Goal: Task Accomplishment & Management: Manage account settings

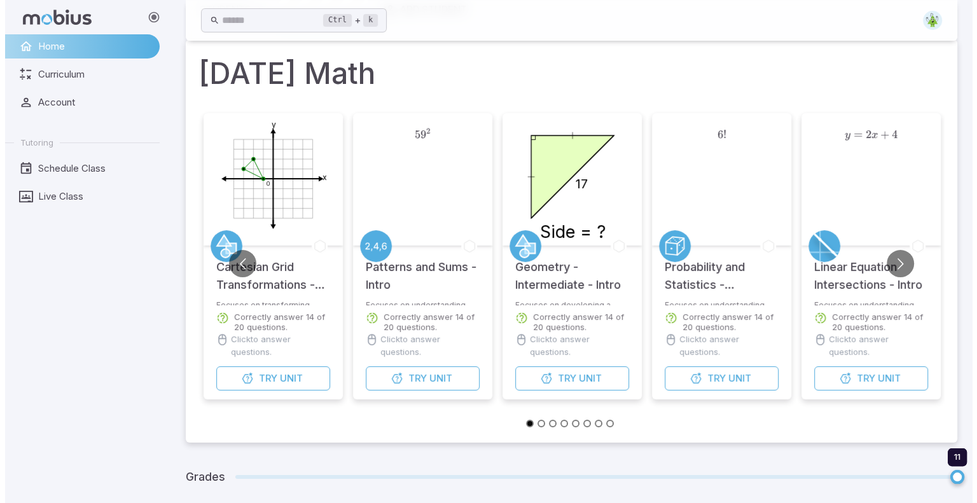
scroll to position [62, 0]
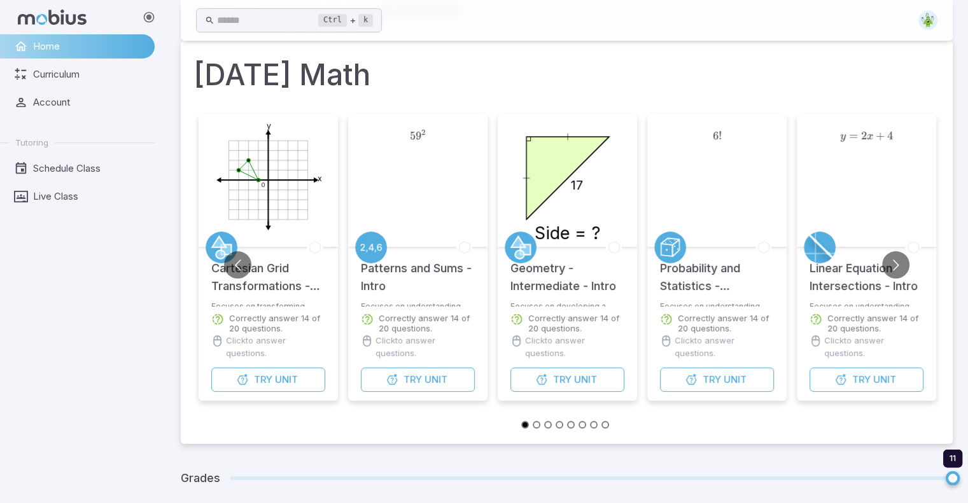
click at [249, 216] on icon "y x 0" at bounding box center [268, 178] width 127 height 127
click at [270, 211] on icon "y x 0" at bounding box center [268, 178] width 127 height 127
click at [270, 213] on icon "y x 0" at bounding box center [268, 178] width 127 height 127
click at [284, 386] on span "Unit" at bounding box center [286, 380] width 23 height 14
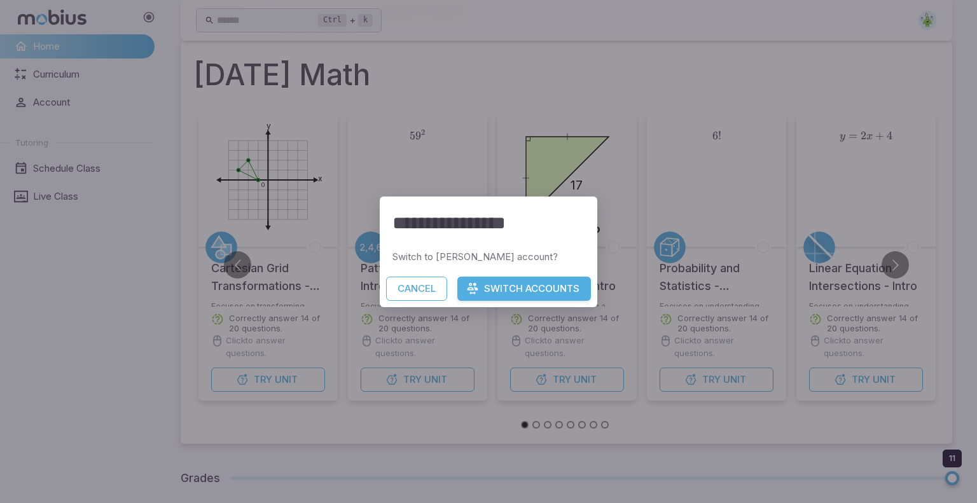
click at [533, 277] on button "Switch Accounts" at bounding box center [524, 289] width 134 height 24
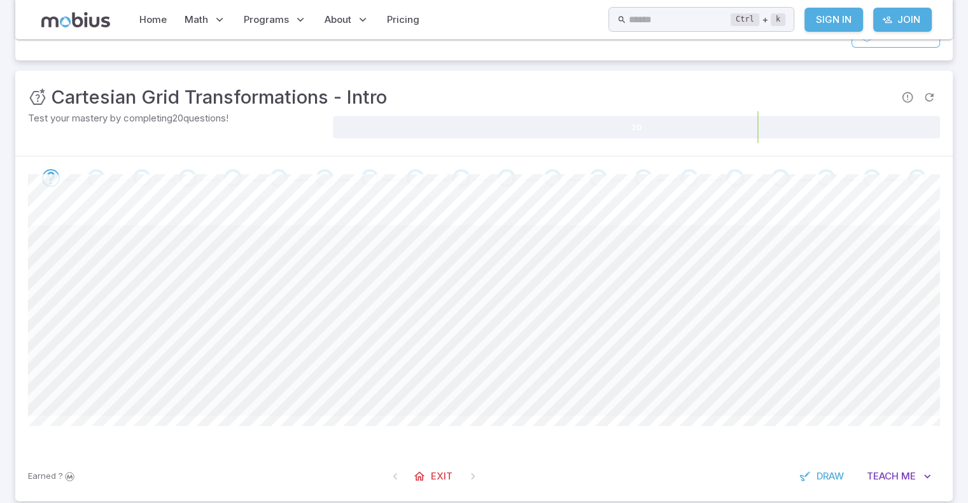
scroll to position [126, 0]
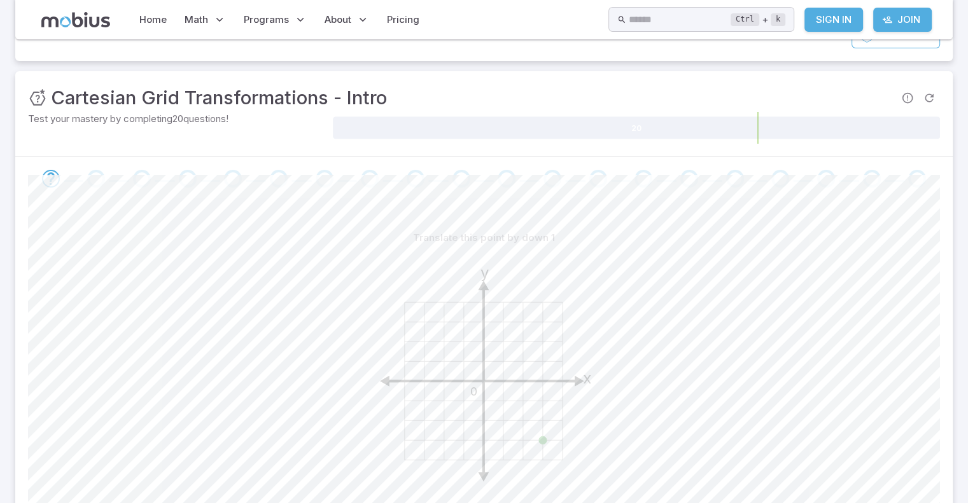
click at [901, 19] on div "Ctrl + k ​ Sign In Join" at bounding box center [769, 19] width 323 height 25
